Goal: Task Accomplishment & Management: Manage account settings

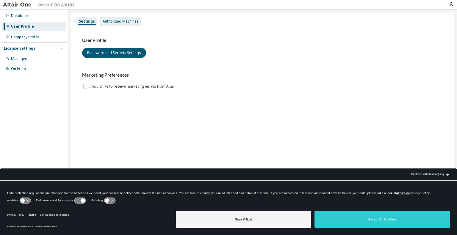
click at [127, 22] on div "Authorized Machines" at bounding box center [121, 21] width 36 height 5
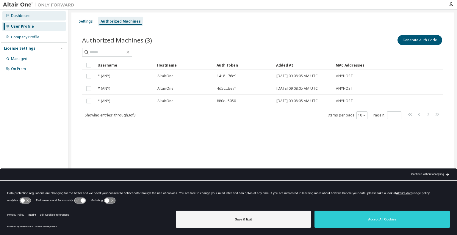
click at [23, 18] on div "Dashboard" at bounding box center [21, 15] width 20 height 5
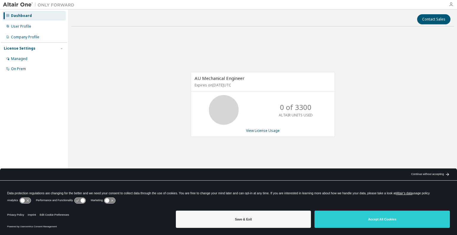
click at [450, 5] on icon "button" at bounding box center [451, 4] width 5 height 5
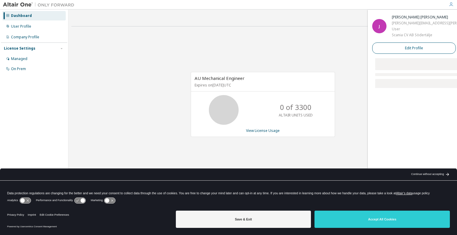
click at [405, 51] on span "Edit Profile" at bounding box center [414, 48] width 18 height 5
